Goal: Transaction & Acquisition: Purchase product/service

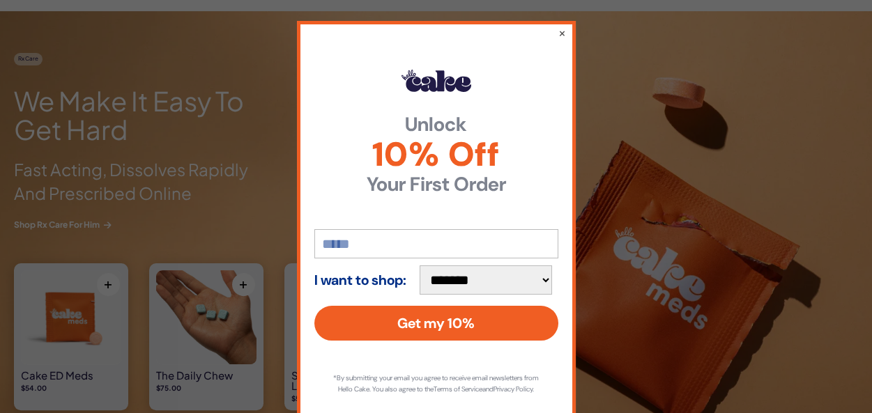
scroll to position [1242, 0]
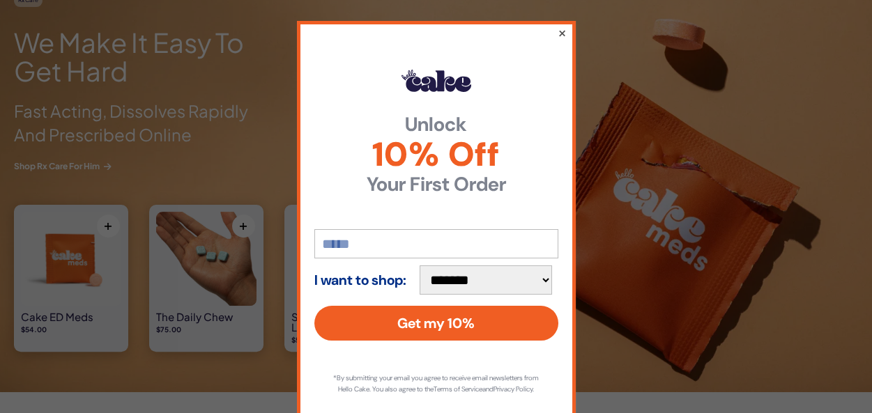
click at [557, 32] on button "×" at bounding box center [561, 32] width 9 height 17
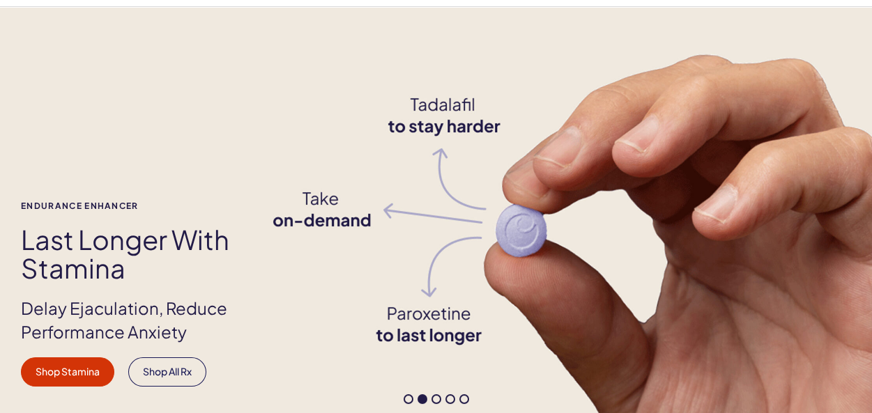
scroll to position [0, 0]
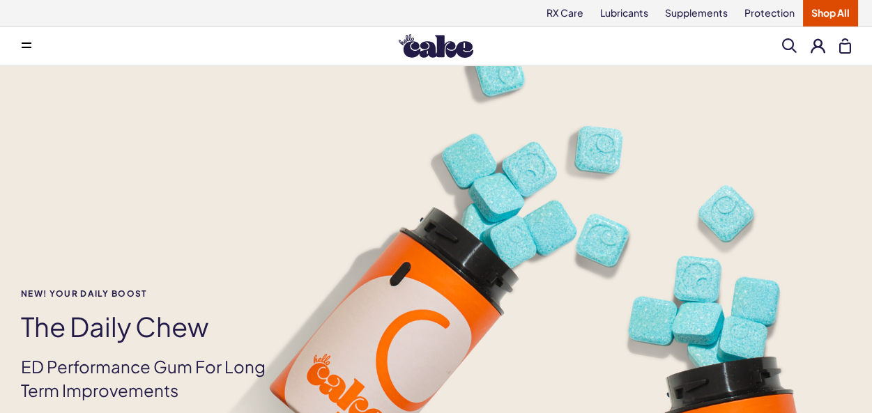
click at [25, 45] on span at bounding box center [27, 46] width 10 height 7
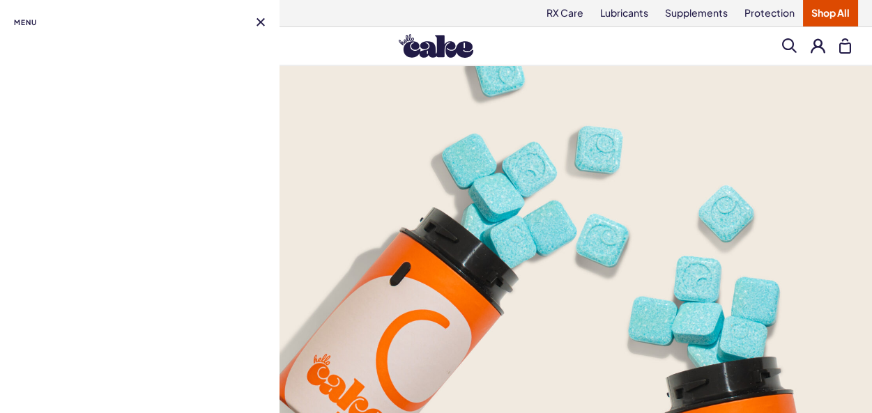
click at [257, 20] on button at bounding box center [261, 22] width 8 height 8
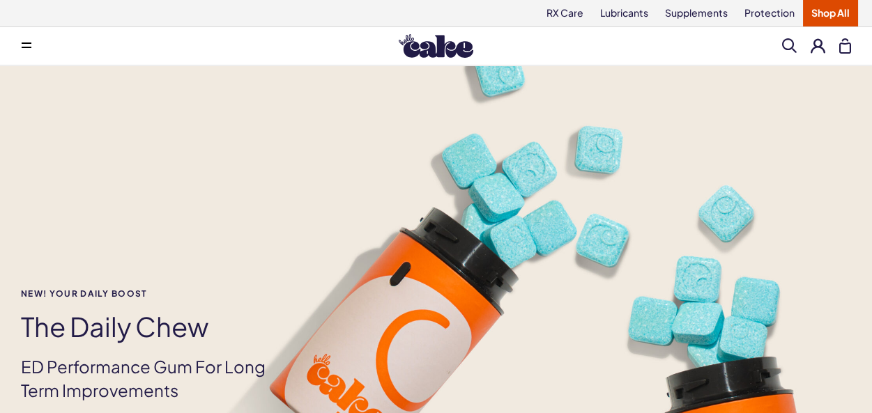
click at [836, 4] on link "Shop All" at bounding box center [830, 13] width 55 height 26
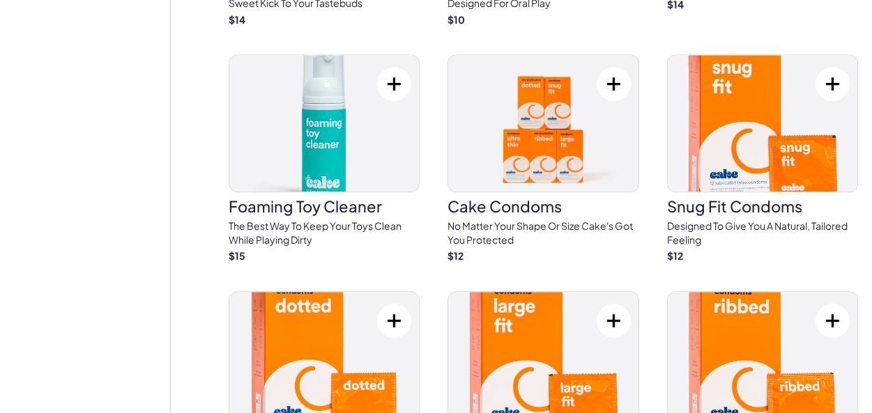
scroll to position [3041, 0]
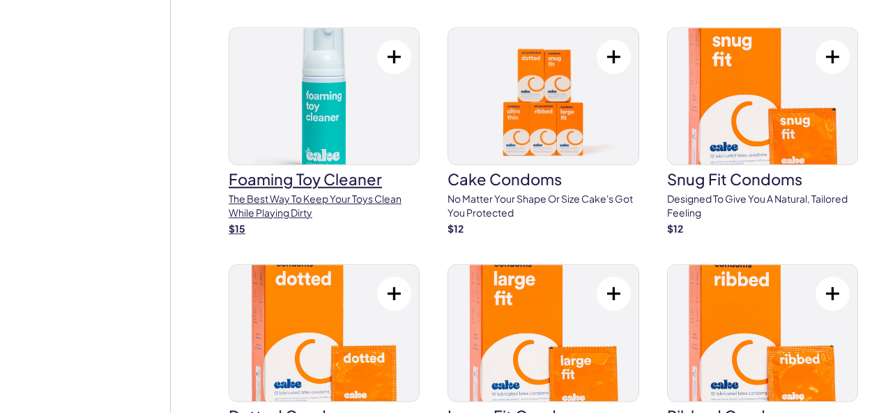
click at [274, 103] on img at bounding box center [324, 96] width 190 height 137
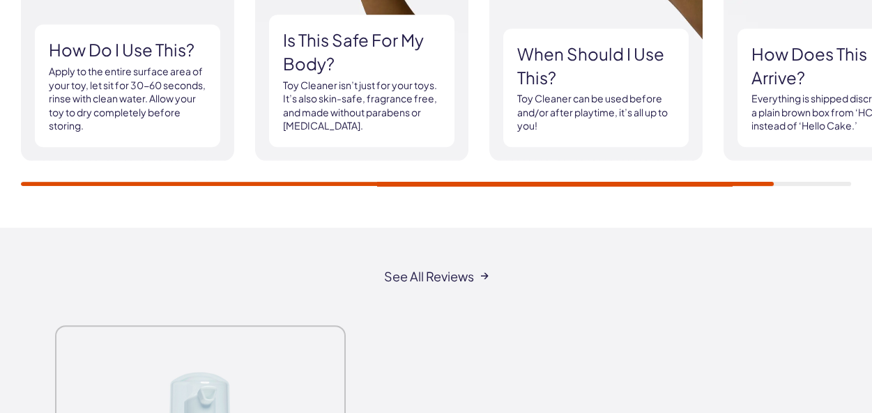
scroll to position [1649, 0]
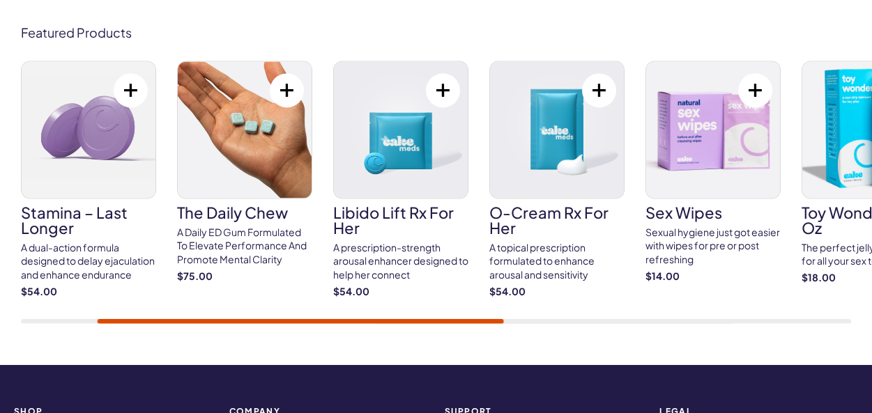
scroll to position [4997, 0]
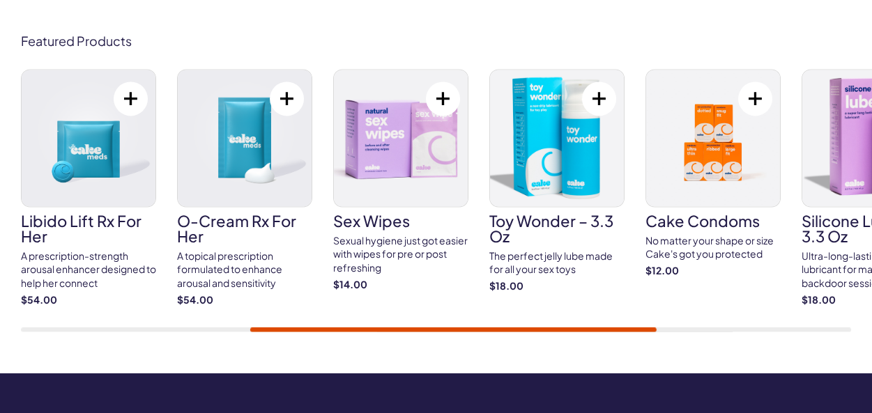
drag, startPoint x: 259, startPoint y: 328, endPoint x: 196, endPoint y: 335, distance: 63.8
drag, startPoint x: 196, startPoint y: 335, endPoint x: 397, endPoint y: 323, distance: 201.8
click at [399, 323] on div "Cake ED Meds Quick dissolve ED Meds that work up to 3x faster than generic pill…" at bounding box center [436, 200] width 830 height 263
drag, startPoint x: 370, startPoint y: 328, endPoint x: 610, endPoint y: 312, distance: 240.4
click at [269, 356] on div "Featured Products Cake ED Meds Quick dissolve ED Meds that work up to 3x faster…" at bounding box center [436, 182] width 872 height 381
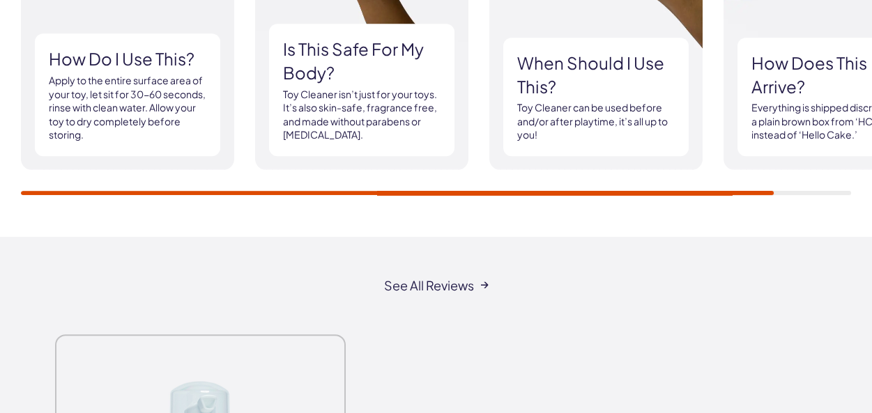
scroll to position [0, 0]
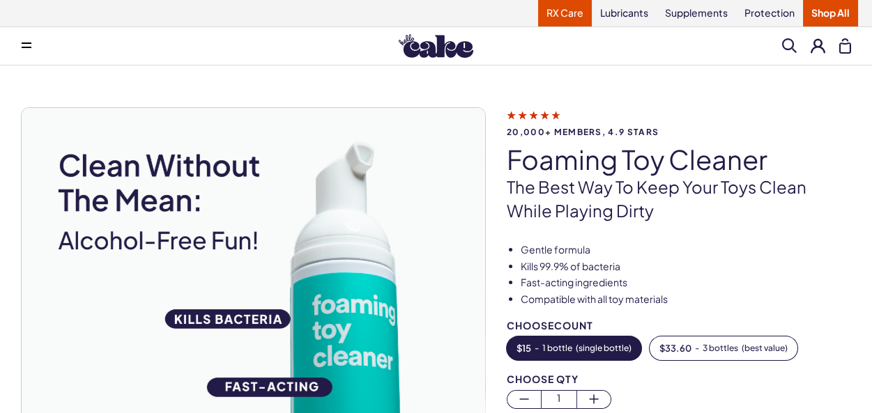
click at [579, 14] on link "RX Care" at bounding box center [565, 13] width 54 height 26
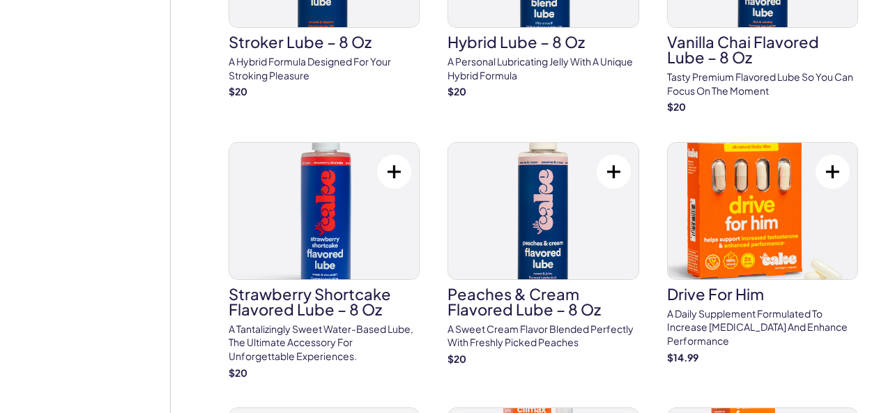
scroll to position [976, 0]
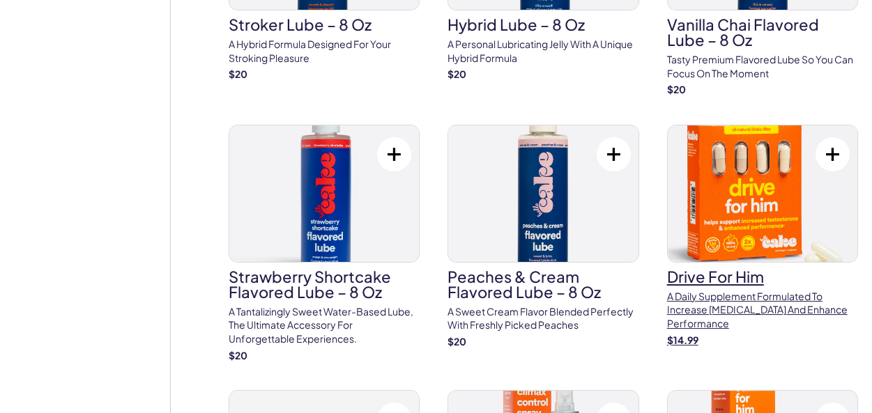
click at [759, 165] on img at bounding box center [763, 193] width 190 height 137
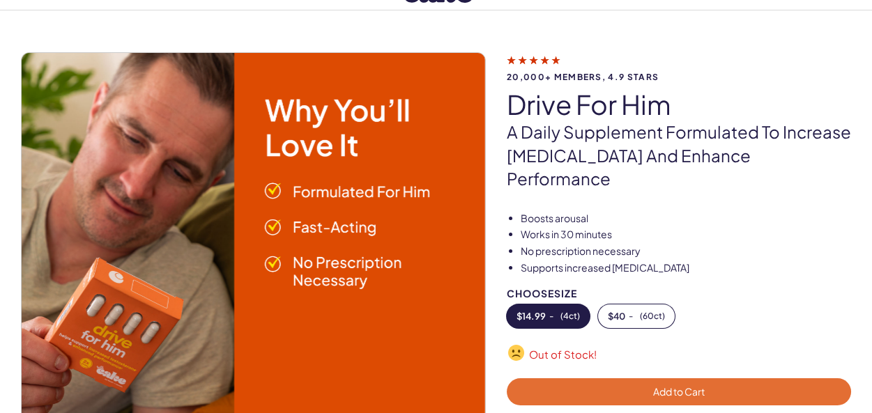
scroll to position [84, 0]
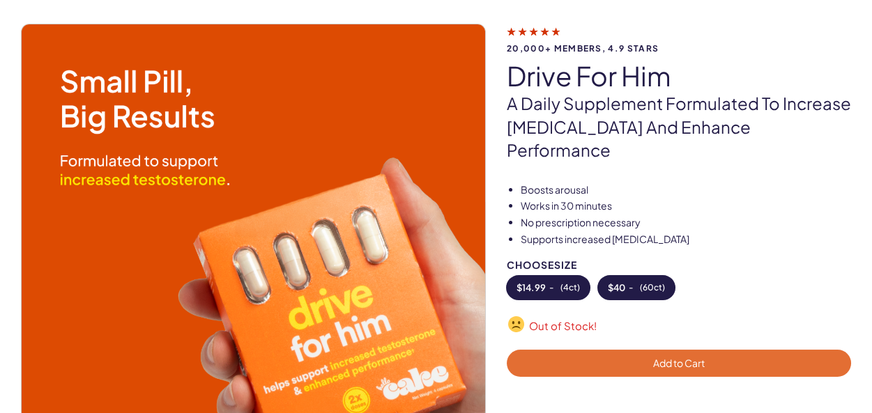
click at [641, 283] on span "( 60ct )" at bounding box center [652, 288] width 25 height 10
